Goal: Task Accomplishment & Management: Manage account settings

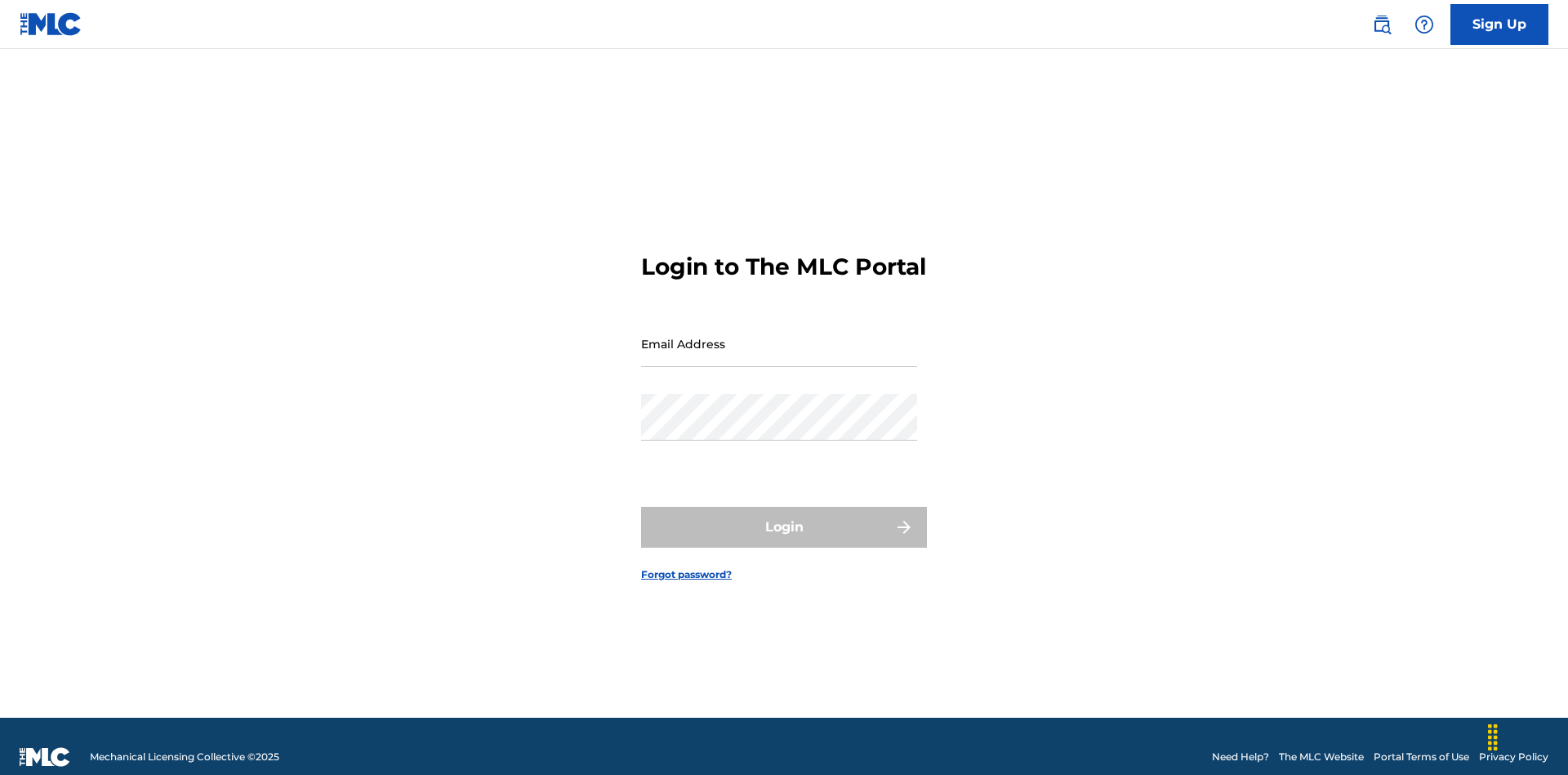
scroll to position [21, 0]
click at [780, 336] on input "Email Address" at bounding box center [780, 343] width 276 height 47
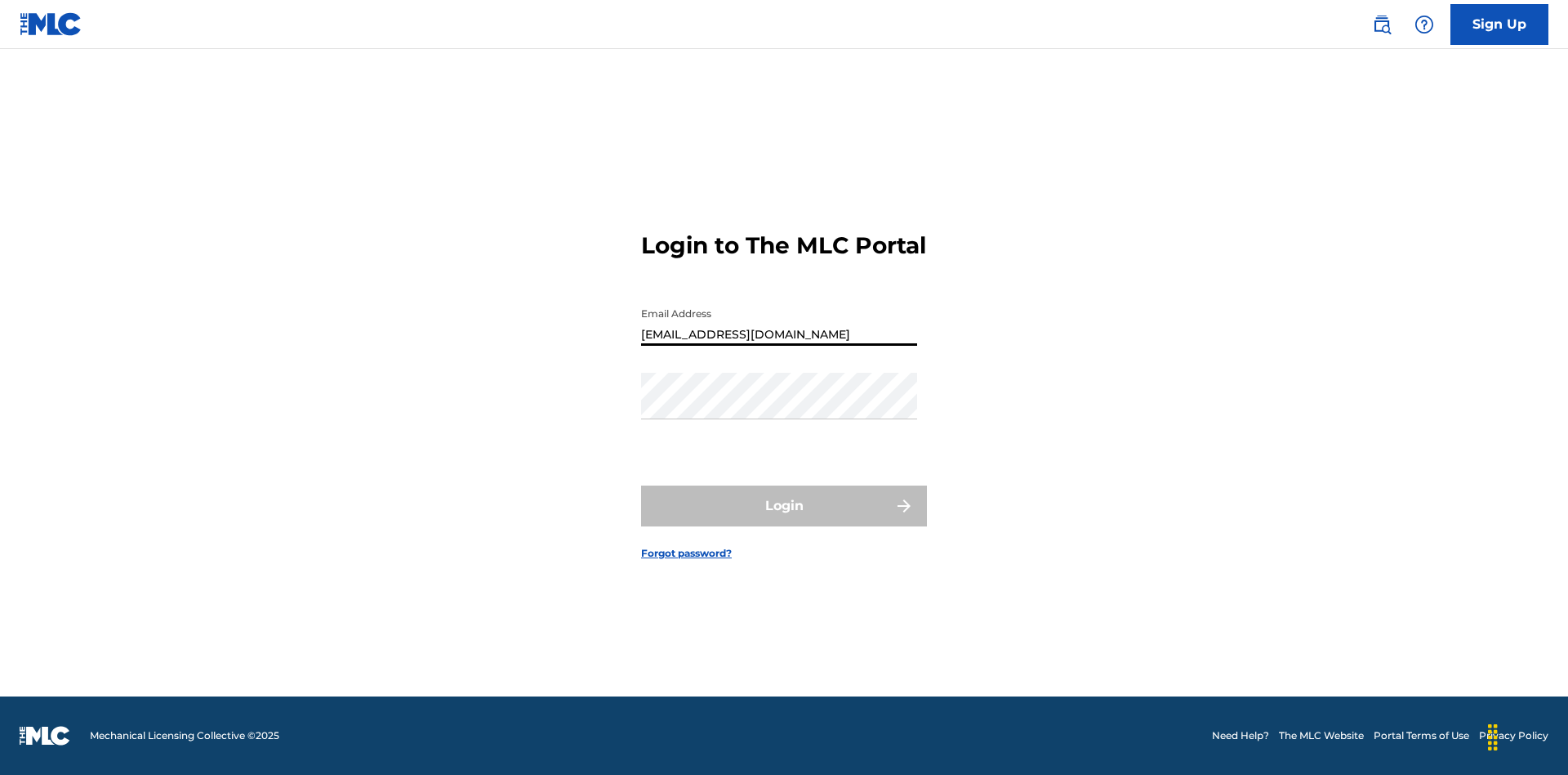
type input "[EMAIL_ADDRESS][DOMAIN_NAME]"
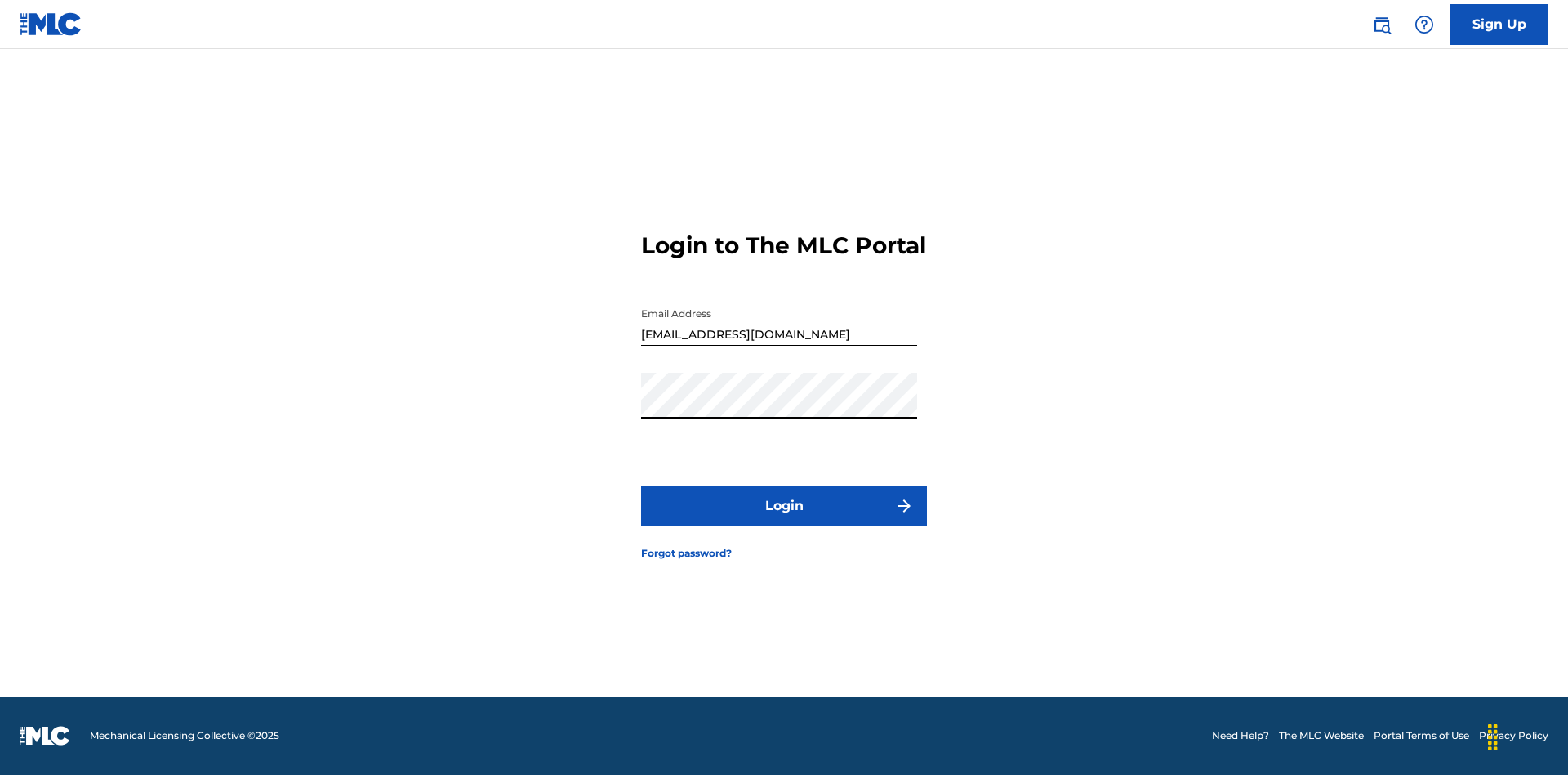
click at [784, 520] on button "Login" at bounding box center [784, 506] width 286 height 41
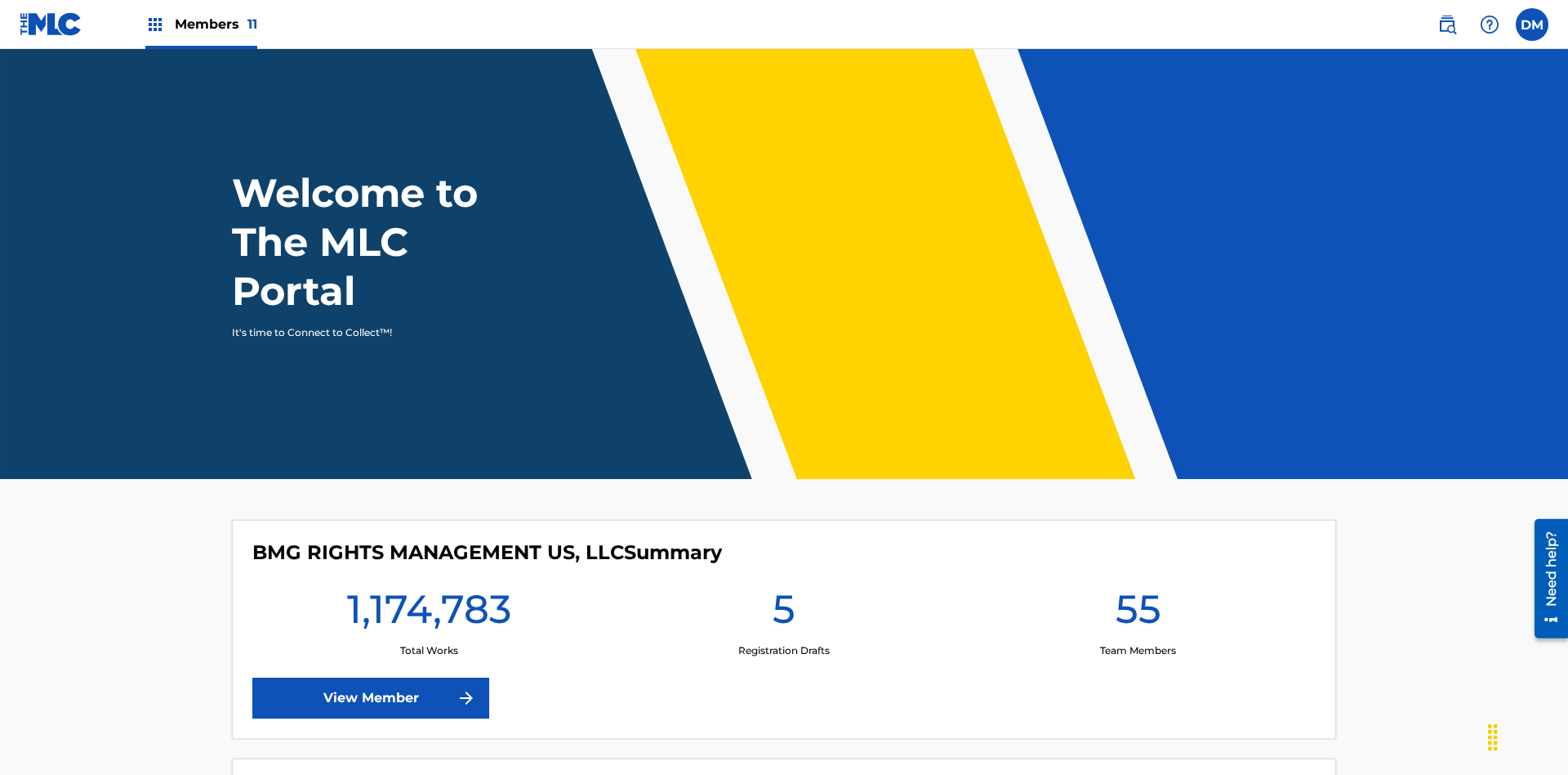
click at [201, 24] on span "Members 11" at bounding box center [216, 24] width 83 height 19
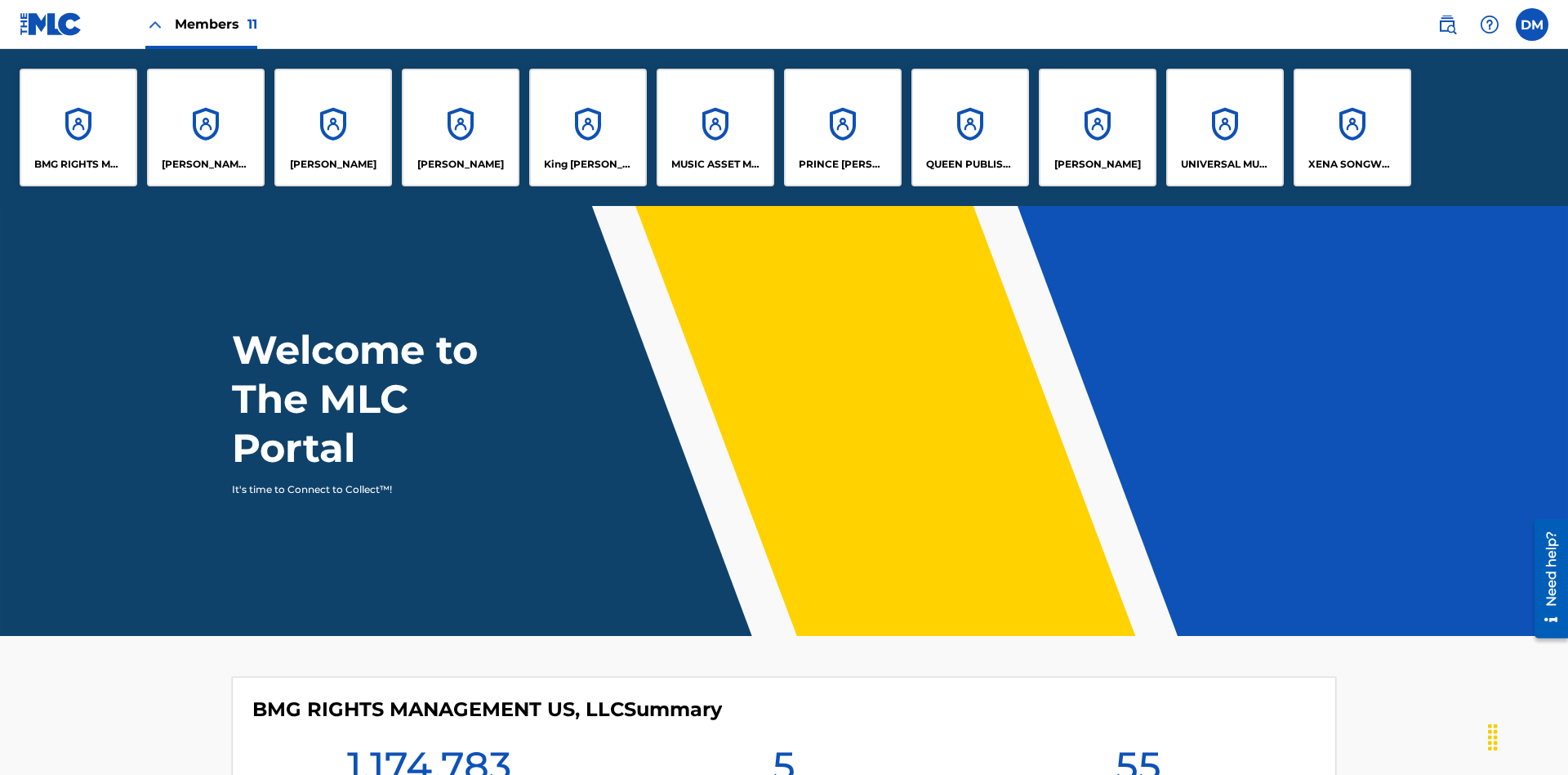
click at [1097, 164] on p "[PERSON_NAME]" at bounding box center [1098, 164] width 87 height 15
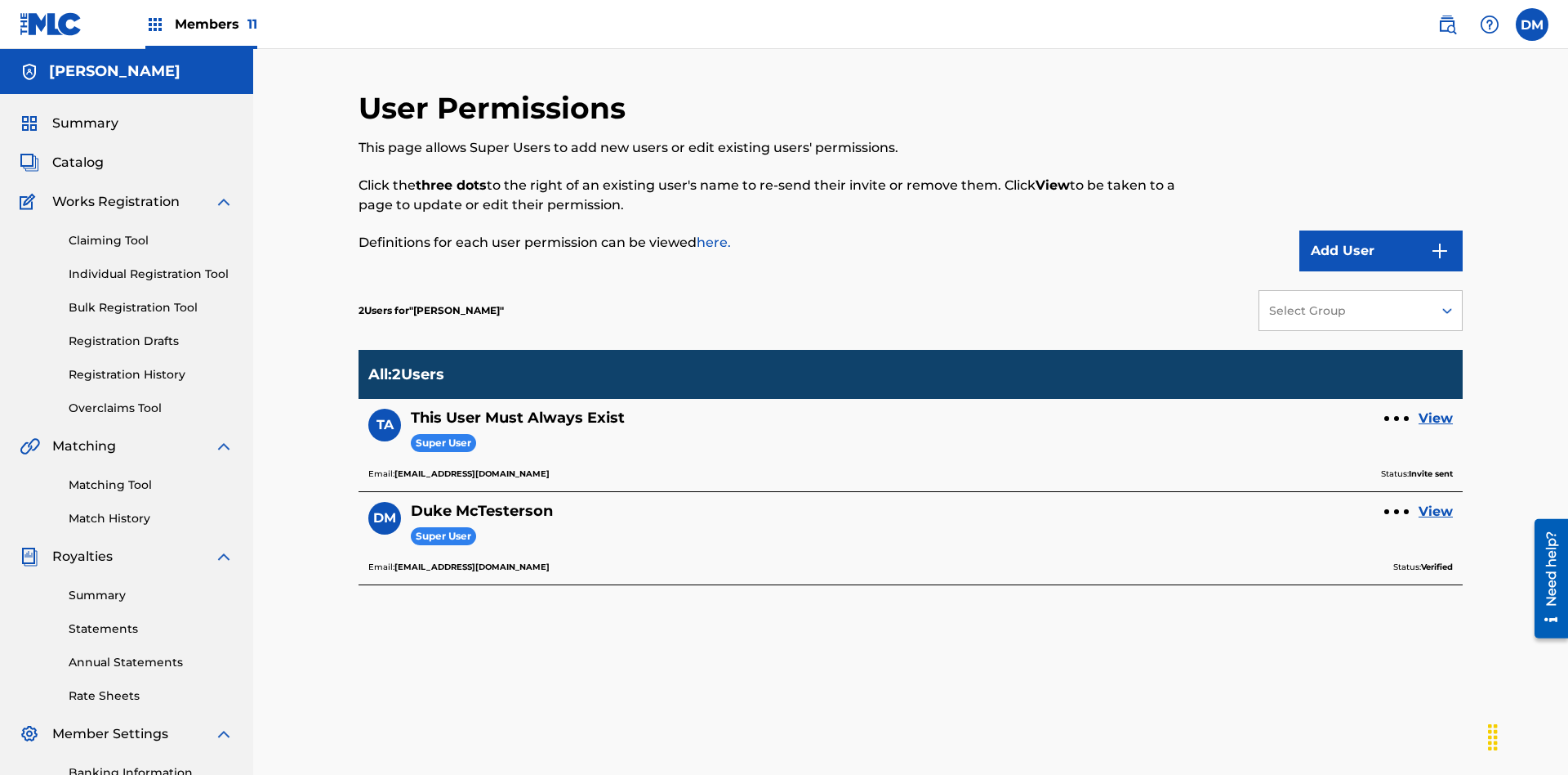
click at [1397, 416] on div at bounding box center [1397, 418] width 5 height 5
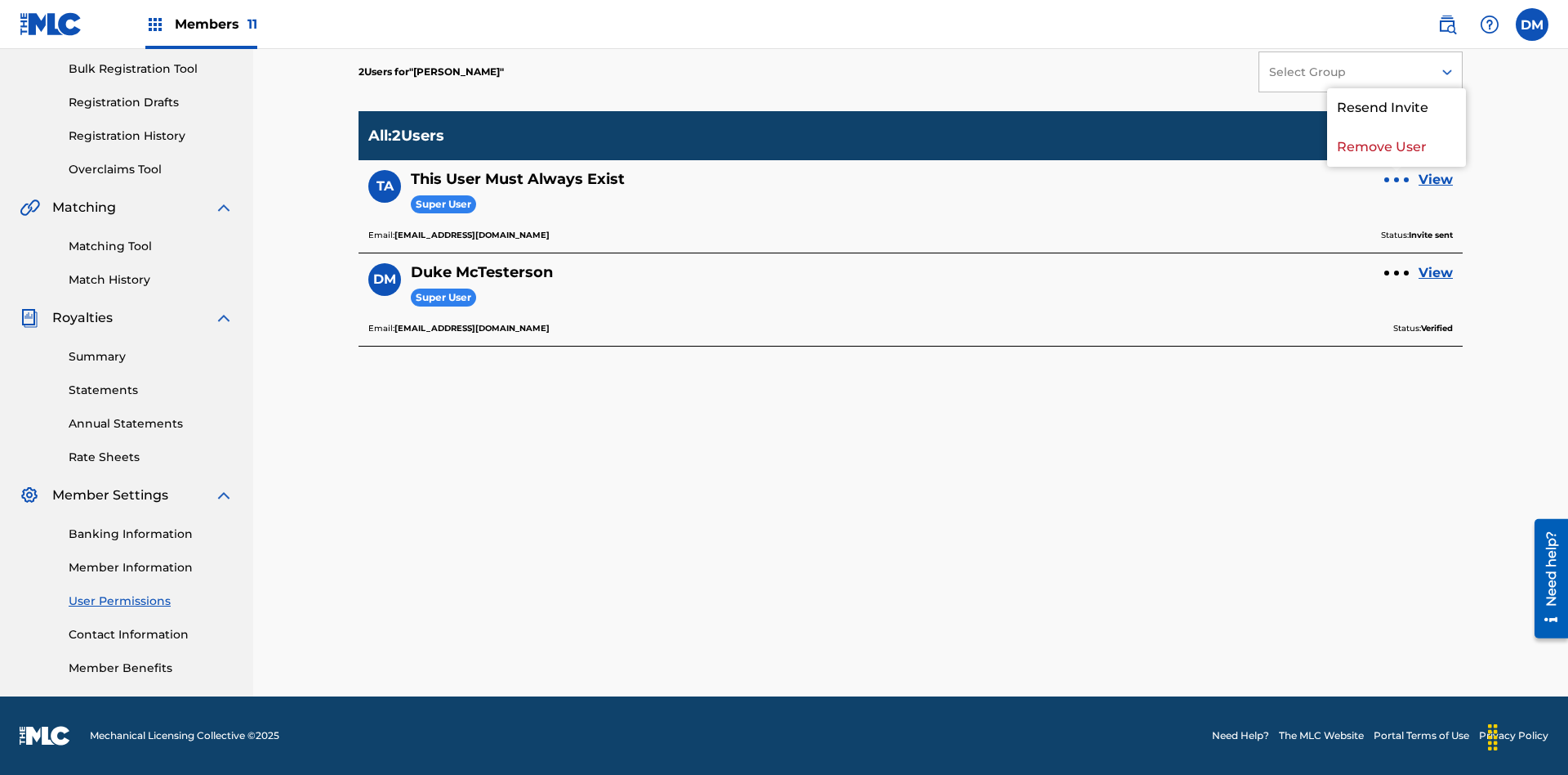
click at [1397, 118] on p "Resend Invite" at bounding box center [1397, 108] width 139 height 39
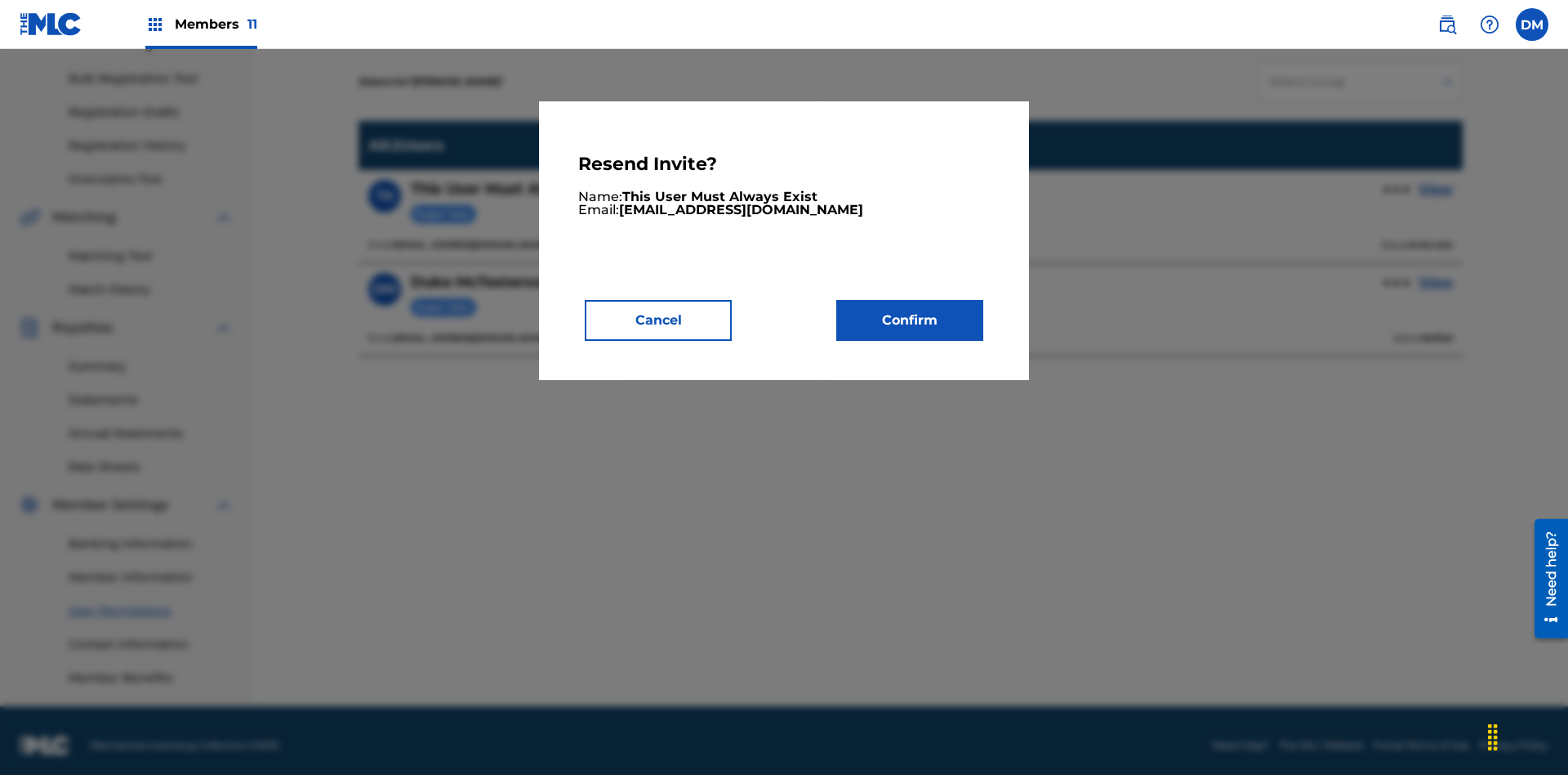
click at [910, 319] on button "Confirm" at bounding box center [910, 320] width 147 height 41
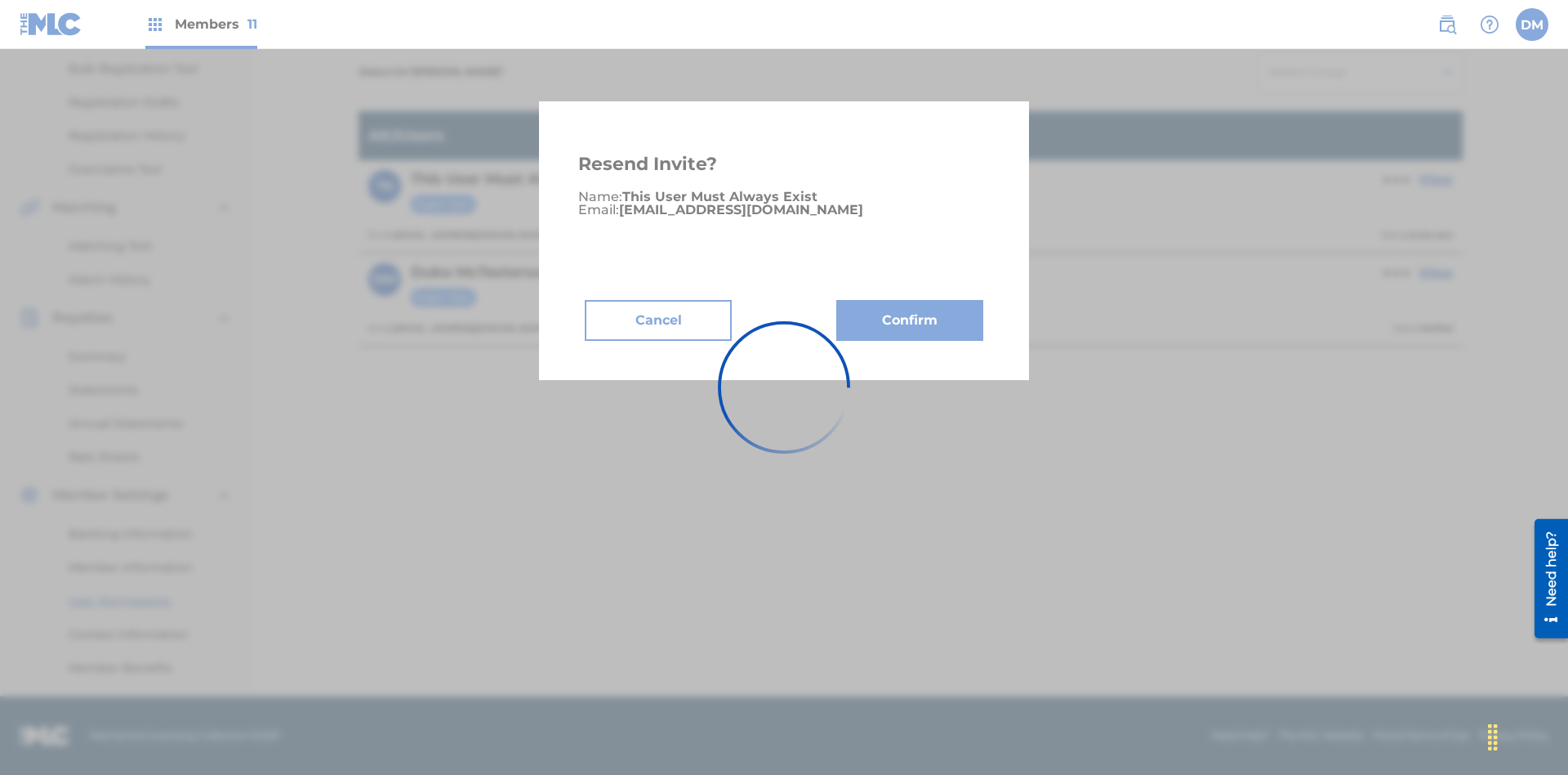
scroll to position [201, 0]
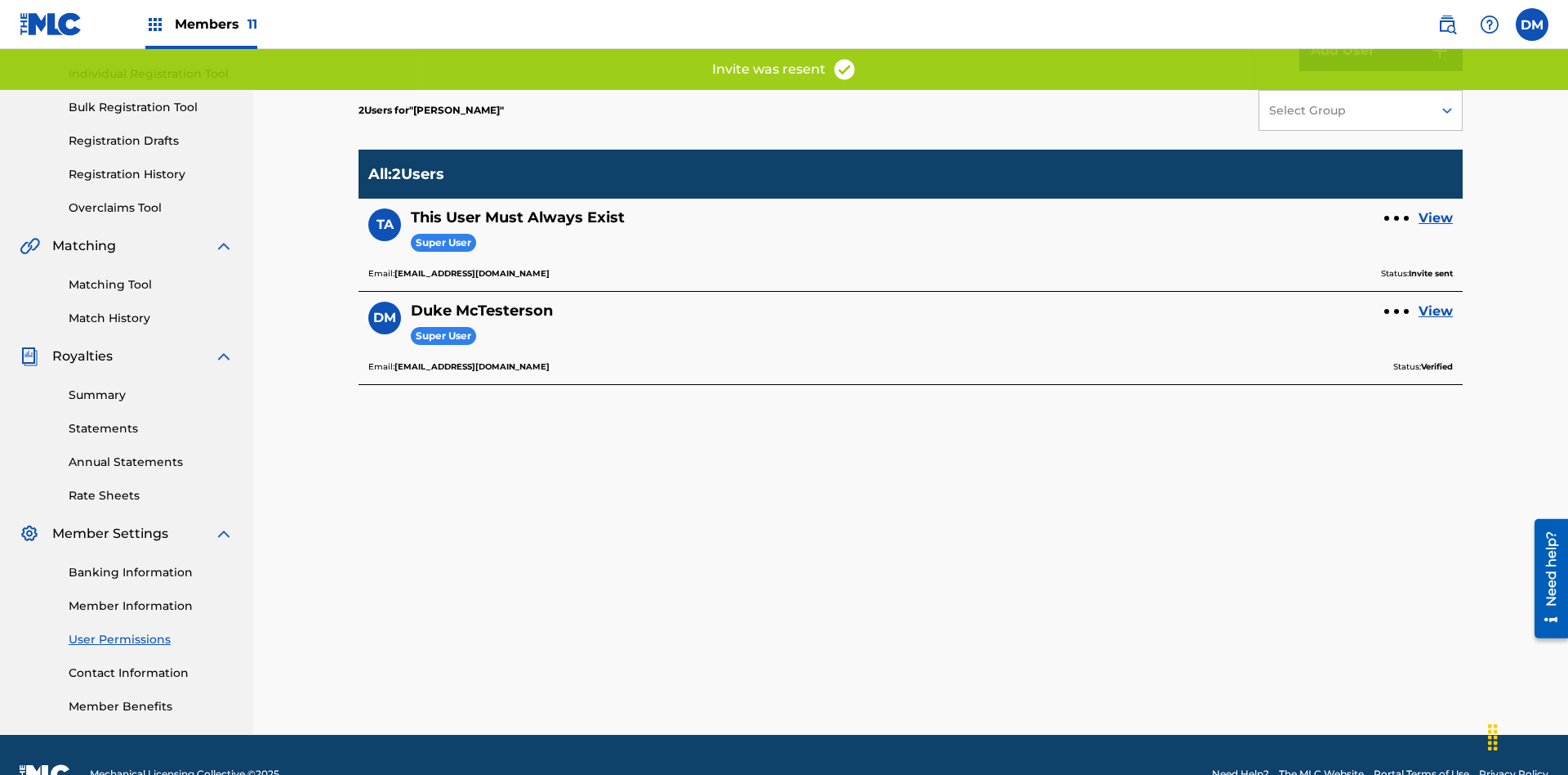
click at [1436, 209] on link "View" at bounding box center [1436, 219] width 34 height 20
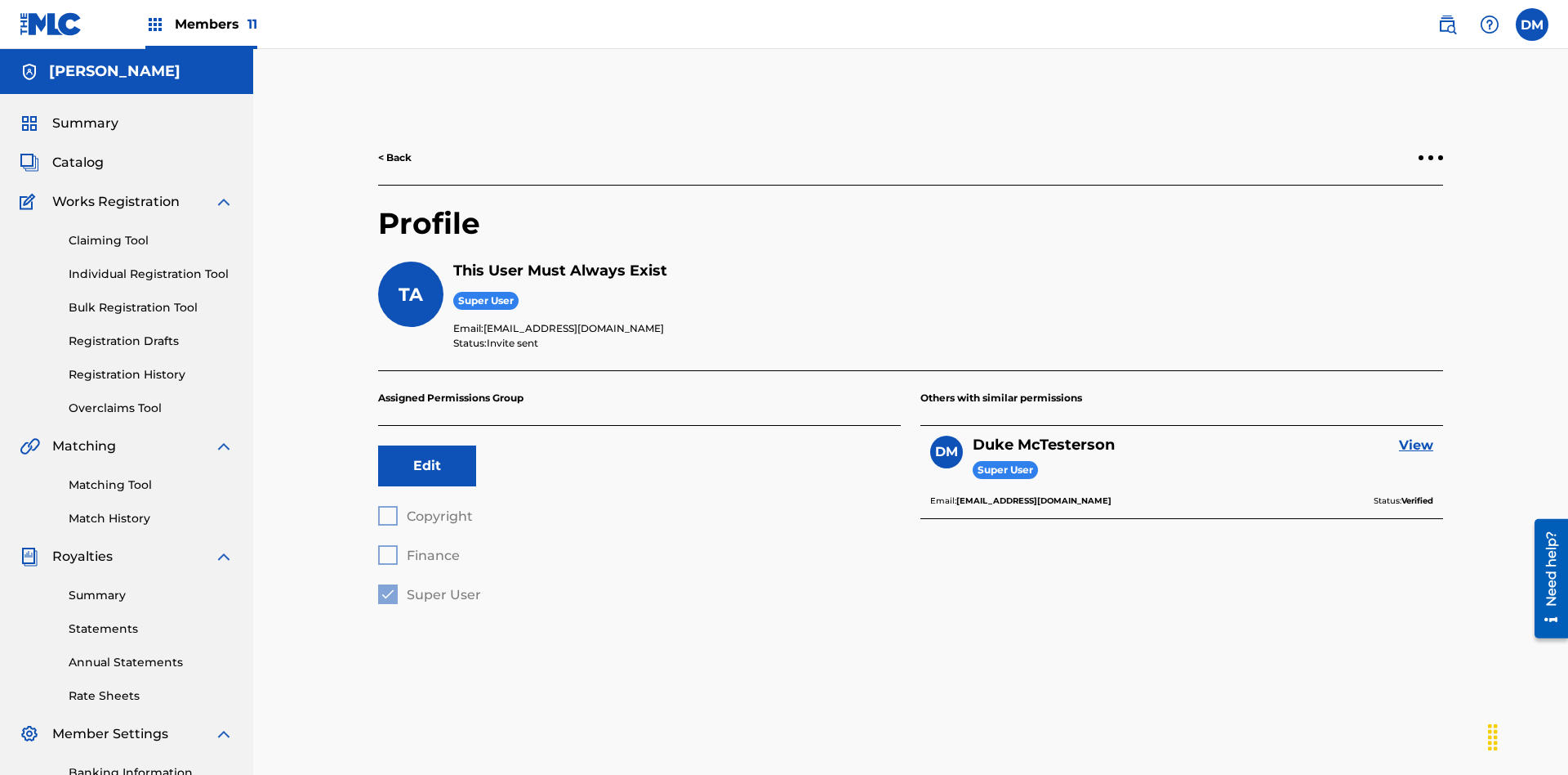
click at [1431, 155] on div at bounding box center [1431, 158] width 5 height 5
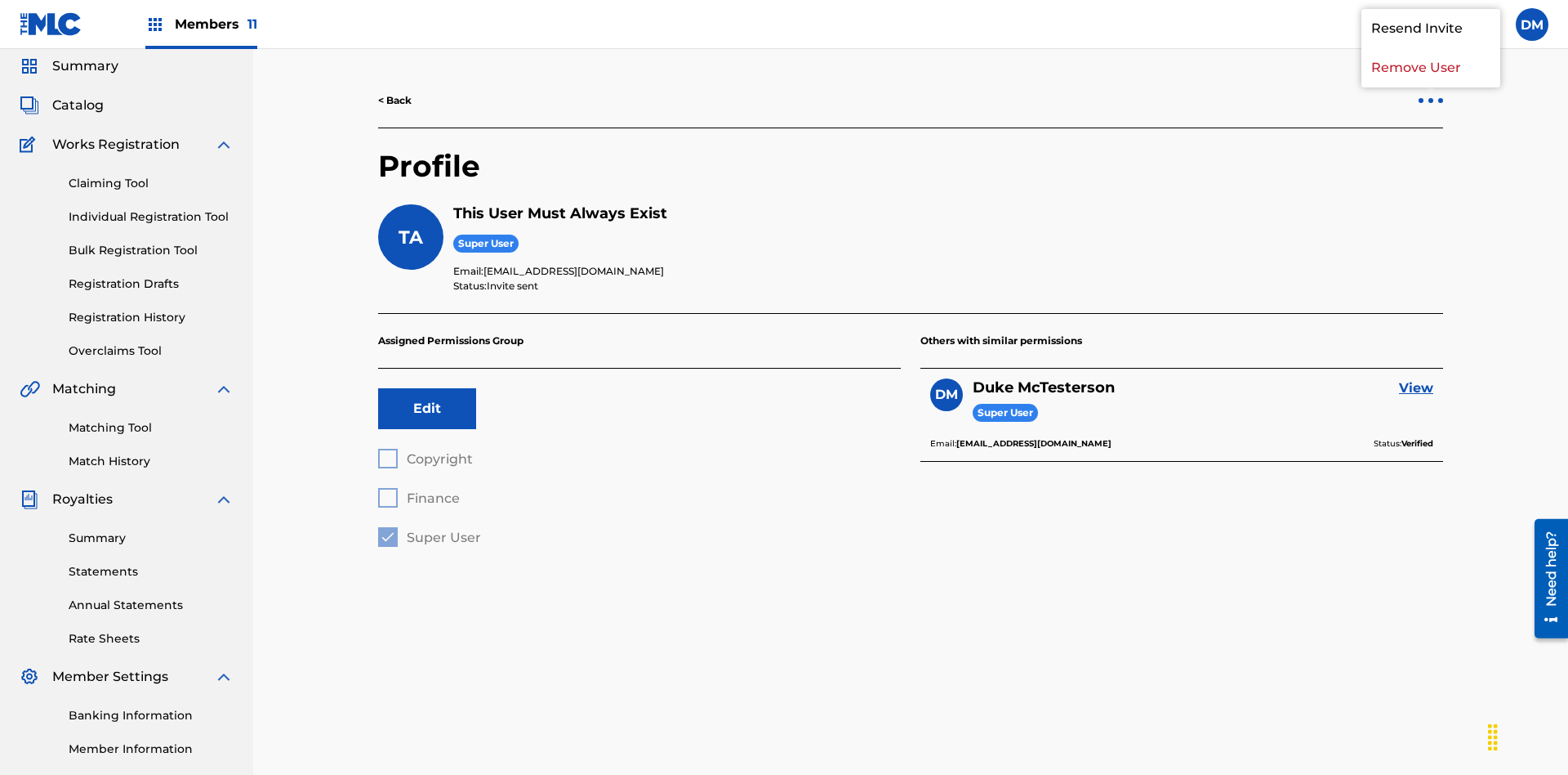
click at [1431, 48] on p "Resend Invite" at bounding box center [1431, 29] width 139 height 39
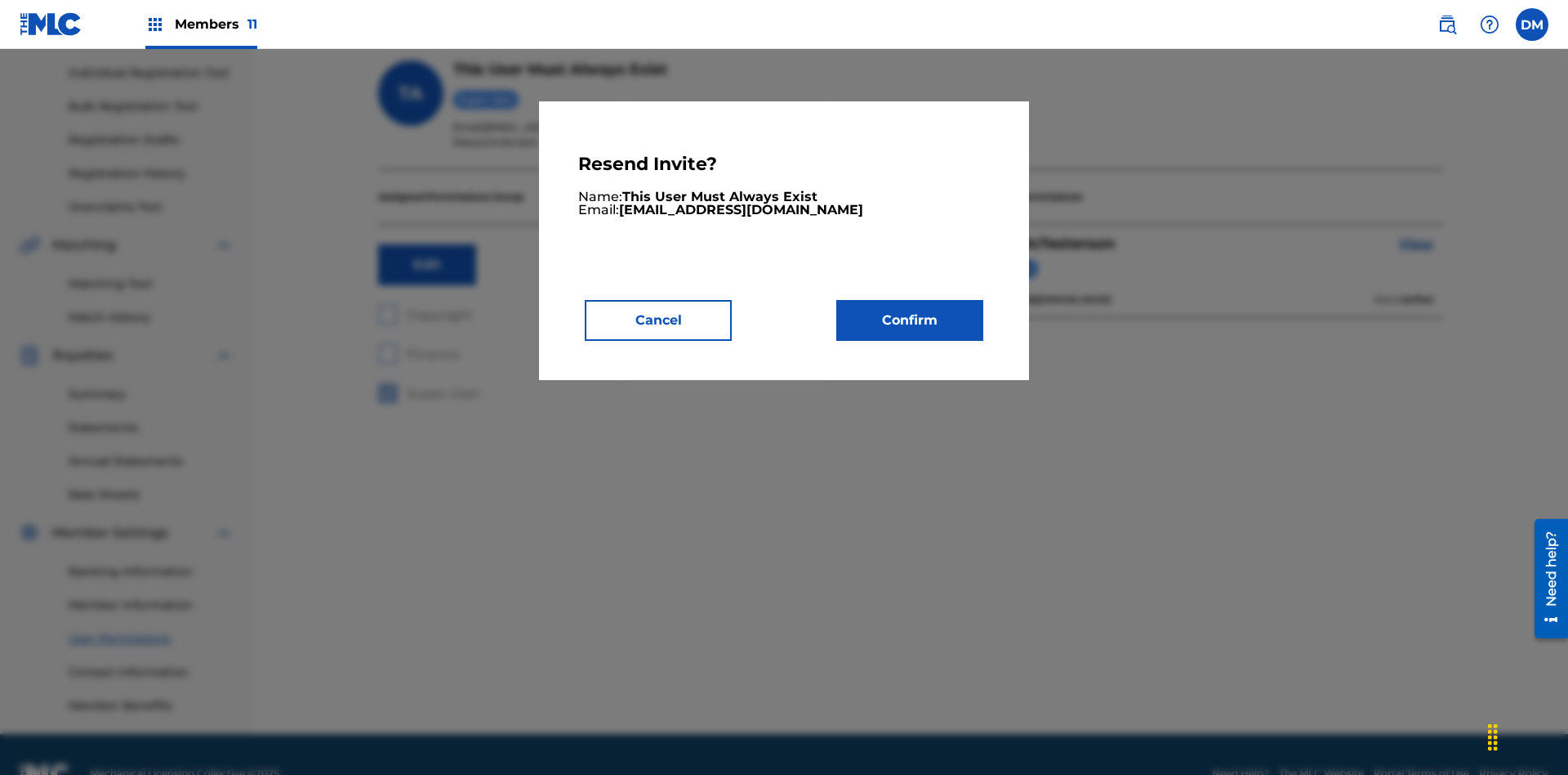
click at [910, 319] on button "Confirm" at bounding box center [910, 320] width 147 height 41
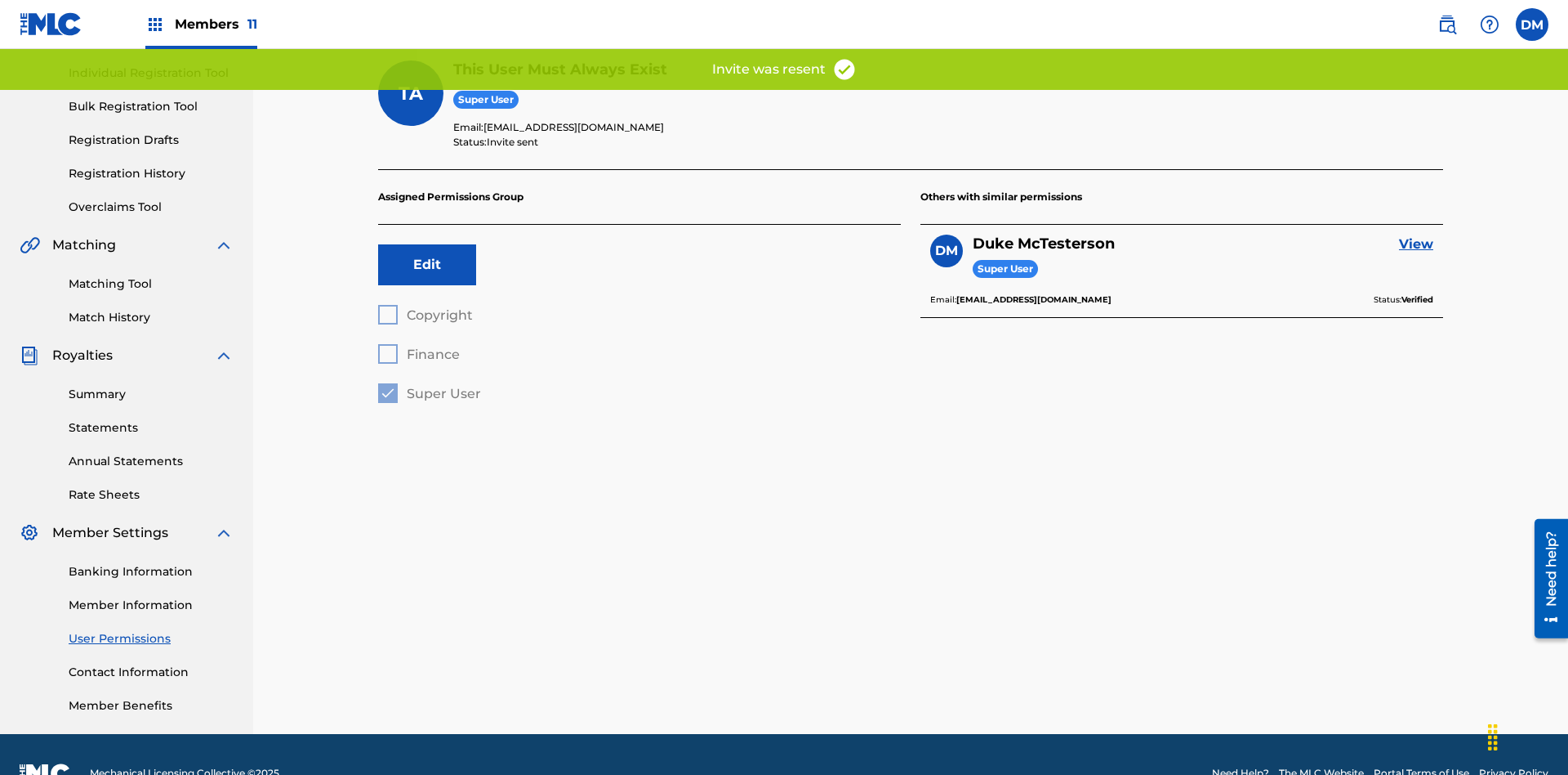
scroll to position [163, 0]
